Goal: Information Seeking & Learning: Learn about a topic

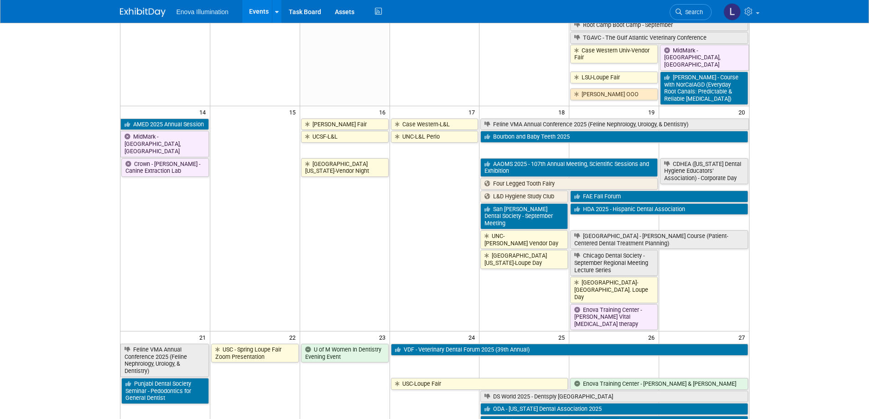
scroll to position [365, 0]
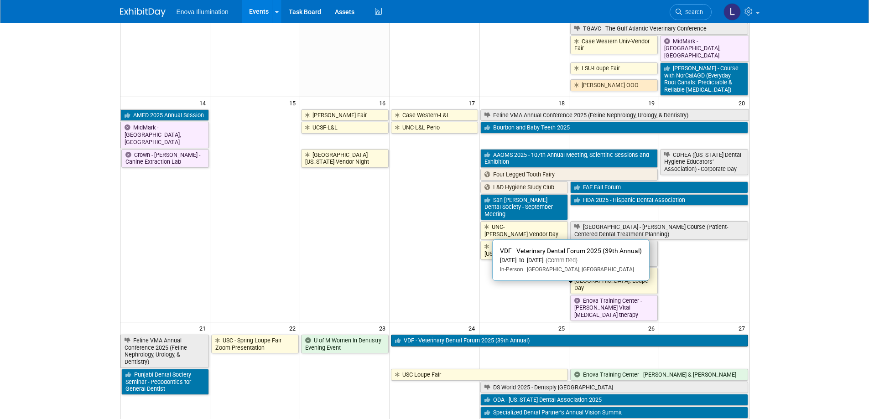
click at [410, 335] on link "VDF - Veterinary Dental Forum 2025 (39th Annual)" at bounding box center [569, 341] width 357 height 12
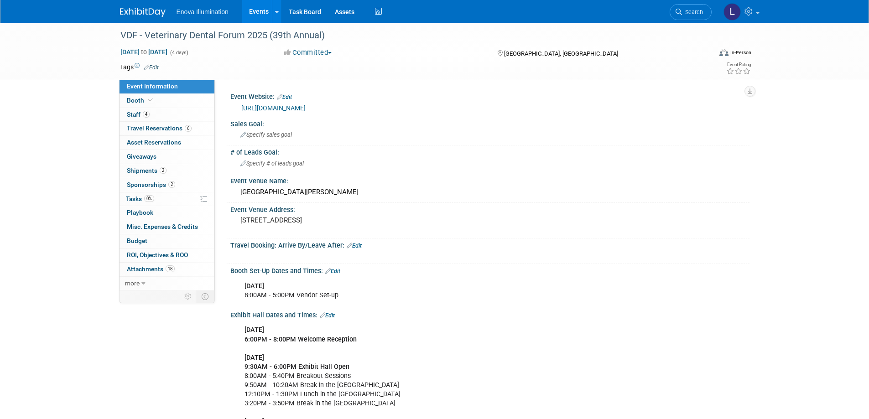
click at [306, 109] on link "https://www.veterinarydentalforum.org/" at bounding box center [273, 107] width 64 height 7
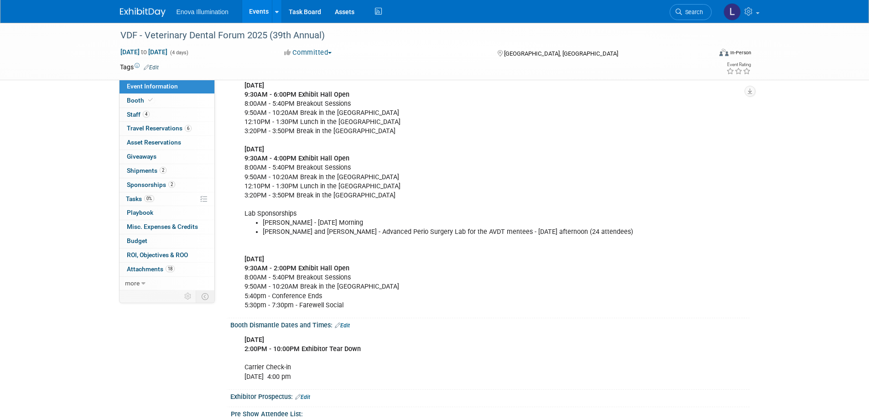
scroll to position [274, 0]
click at [161, 104] on link "Booth" at bounding box center [166, 101] width 95 height 14
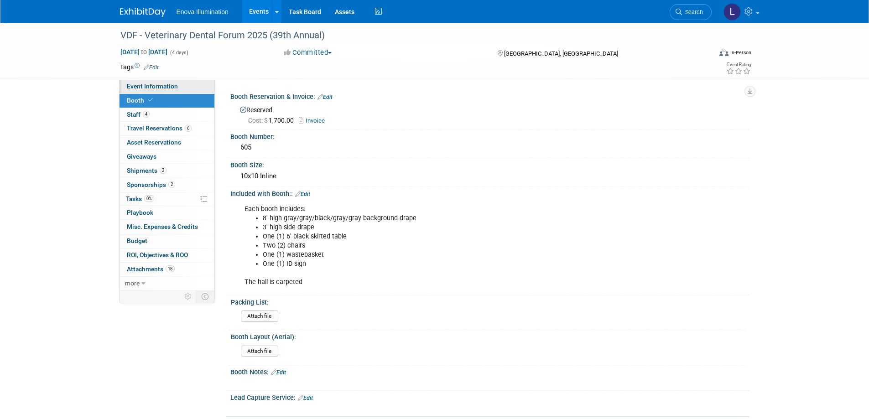
click at [169, 86] on span "Event Information" at bounding box center [152, 86] width 51 height 7
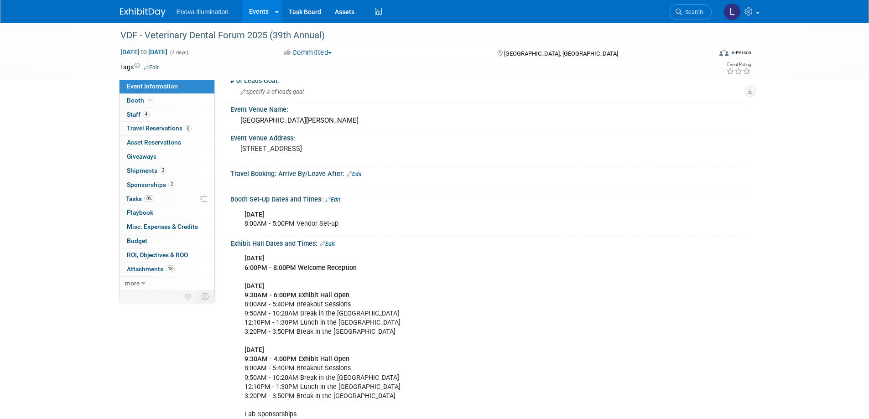
scroll to position [91, 0]
